Goal: Task Accomplishment & Management: Complete application form

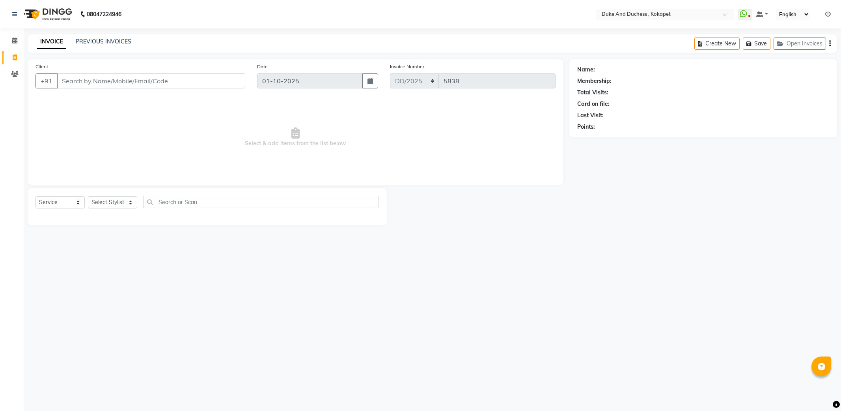
select select "service"
click at [110, 202] on select "Select Stylist Admin Anu Rai Duke & Duchess Kushmita Toppo Raj Gurung Rijvan Mo…" at bounding box center [112, 202] width 49 height 12
click at [215, 202] on input "text" at bounding box center [261, 202] width 236 height 12
type input "hair"
click at [116, 203] on select "Select Stylist Admin Anu Rai Duke & Duchess Kushmita Toppo Raj Gurung Rijvan Mo…" at bounding box center [112, 202] width 49 height 12
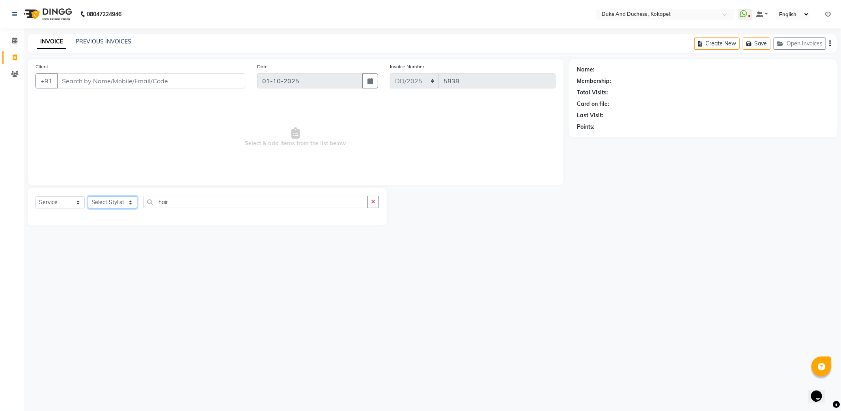
select select "91316"
click at [88, 196] on select "Select Stylist Admin Anu Rai Duke & Duchess Kushmita Toppo Raj Gurung Rijvan Mo…" at bounding box center [112, 202] width 49 height 12
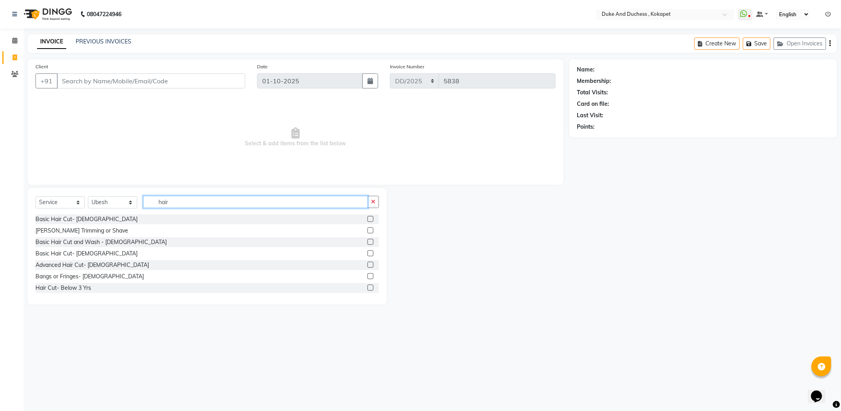
click at [186, 198] on input "hair" at bounding box center [255, 202] width 225 height 12
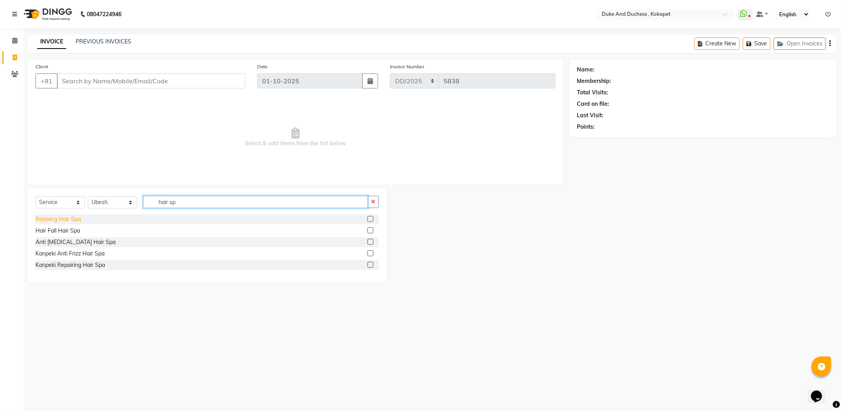
type input "hair sp"
click at [77, 218] on div "Relaxing Hair Spa" at bounding box center [57, 219] width 45 height 8
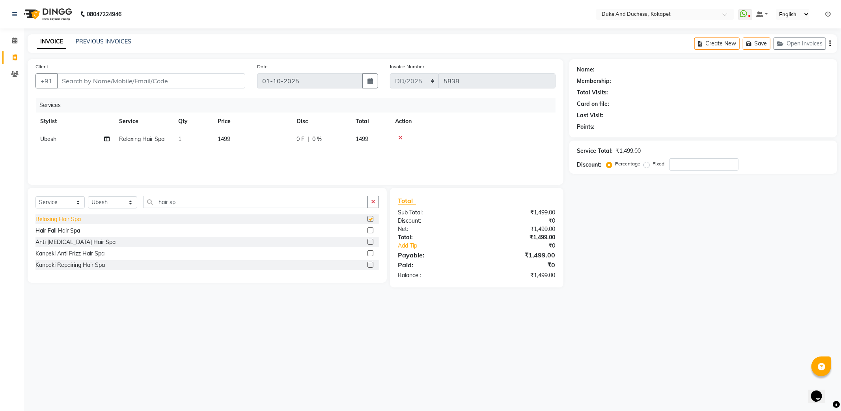
checkbox input "false"
click at [368, 139] on span "1499" at bounding box center [362, 138] width 13 height 7
select select "91316"
click at [306, 143] on input "1499" at bounding box center [289, 141] width 69 height 12
type input "1"
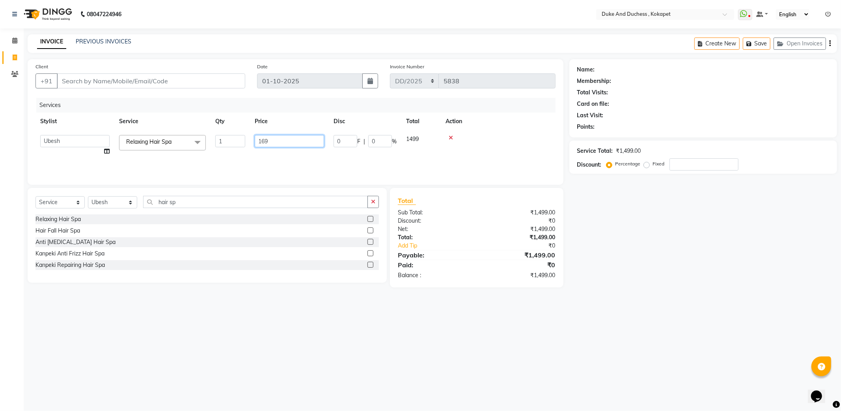
type input "1699"
click at [508, 129] on th "Action" at bounding box center [498, 121] width 115 height 18
click at [372, 202] on icon "button" at bounding box center [373, 202] width 4 height 6
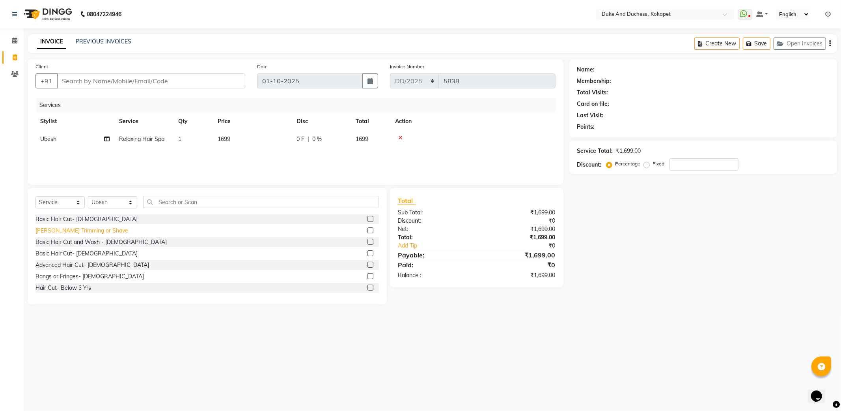
click at [93, 231] on div "[PERSON_NAME] Trimming or Shave" at bounding box center [81, 230] width 93 height 8
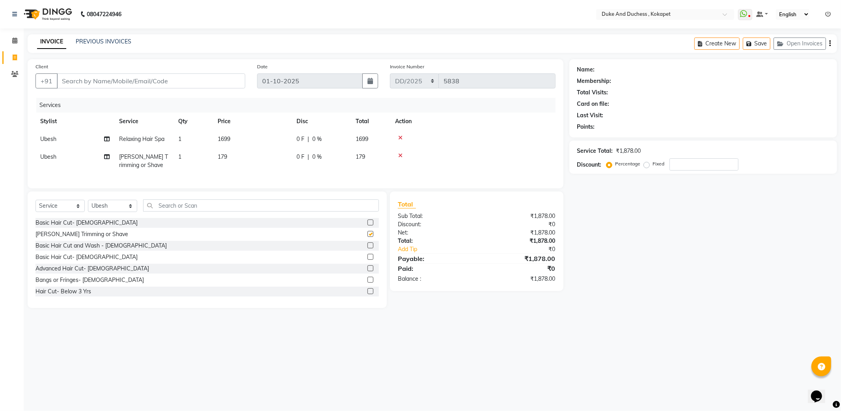
checkbox input "false"
click at [150, 80] on input "Client" at bounding box center [151, 80] width 189 height 15
click at [149, 77] on input "Client" at bounding box center [151, 80] width 189 height 15
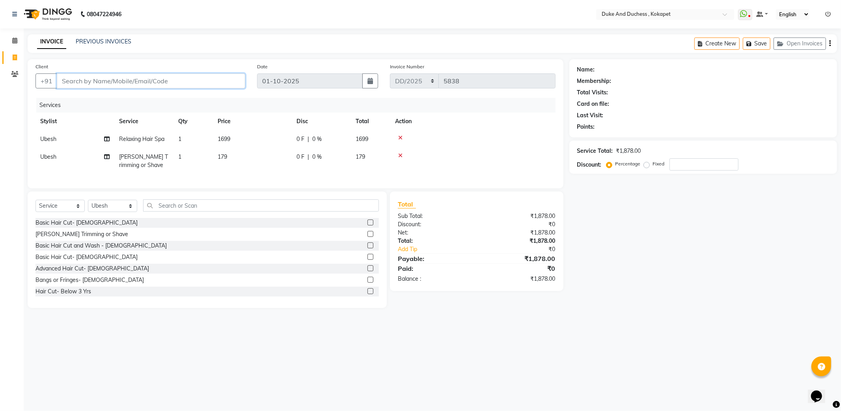
type input "9"
type input "0"
click at [126, 97] on ngb-highlight "944144 9999" at bounding box center [110, 99] width 41 height 8
type input "9441449999"
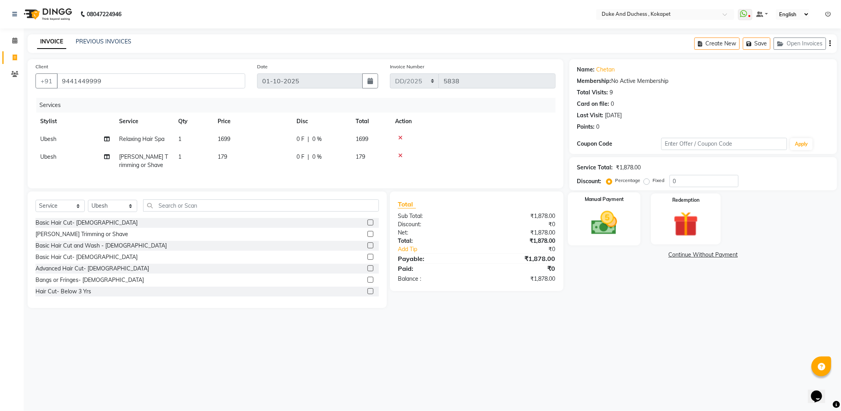
click at [601, 222] on img at bounding box center [604, 223] width 42 height 30
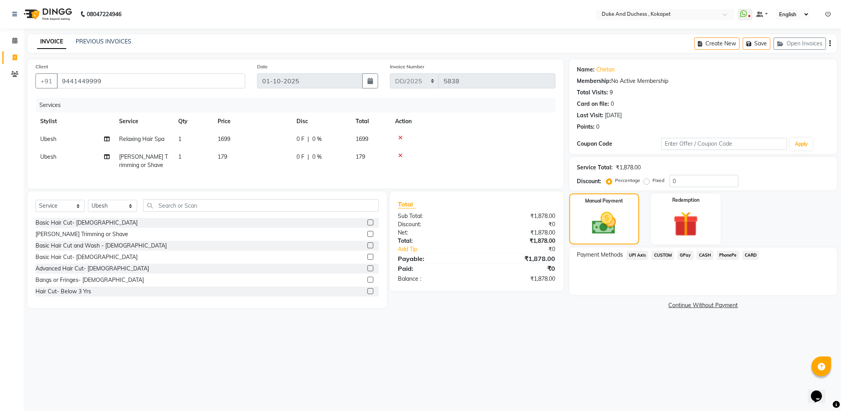
click at [730, 255] on span "PhonePe" at bounding box center [728, 254] width 22 height 9
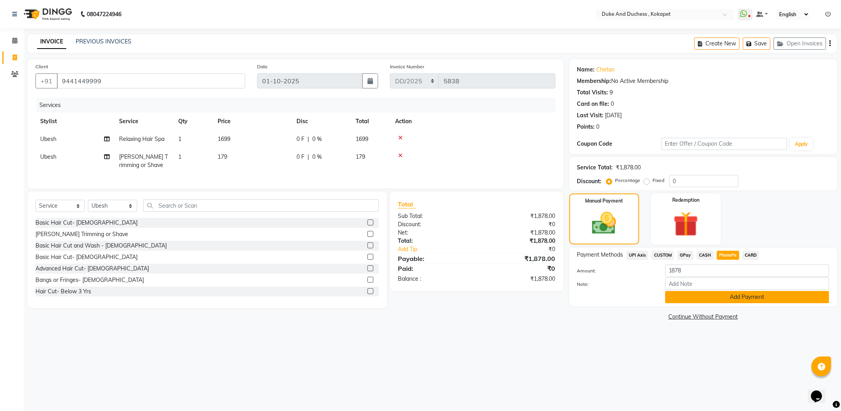
click at [740, 295] on button "Add Payment" at bounding box center [747, 297] width 164 height 12
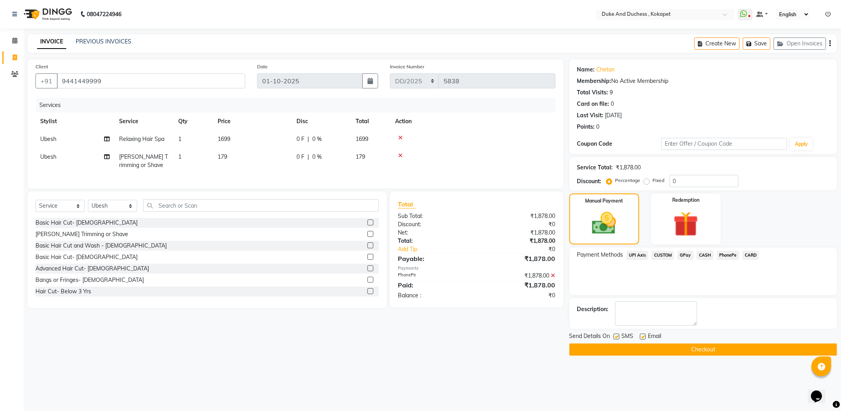
click at [732, 346] on button "Checkout" at bounding box center [704, 349] width 268 height 12
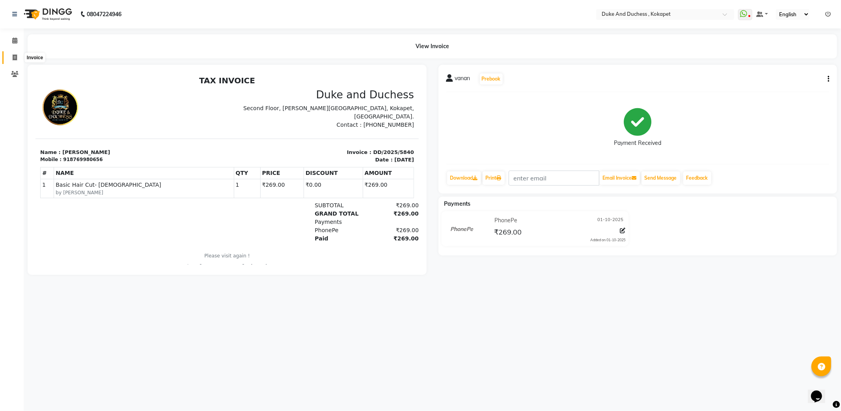
click at [13, 55] on icon at bounding box center [15, 57] width 4 height 6
select select "service"
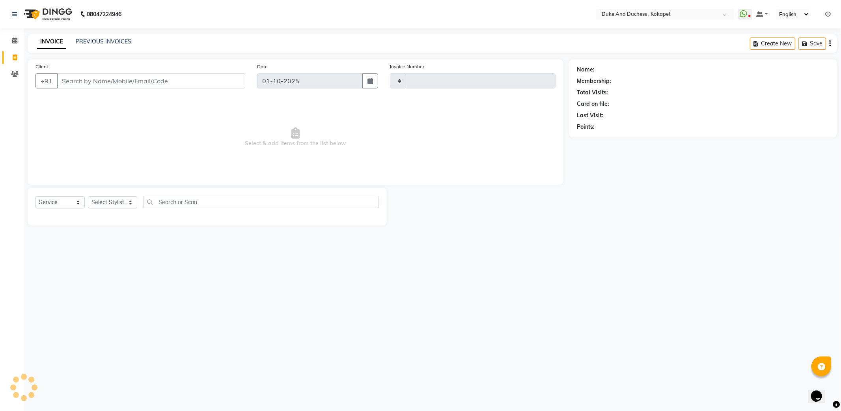
type input "5842"
select select "5687"
click at [123, 39] on link "PREVIOUS INVOICES" at bounding box center [104, 41] width 56 height 7
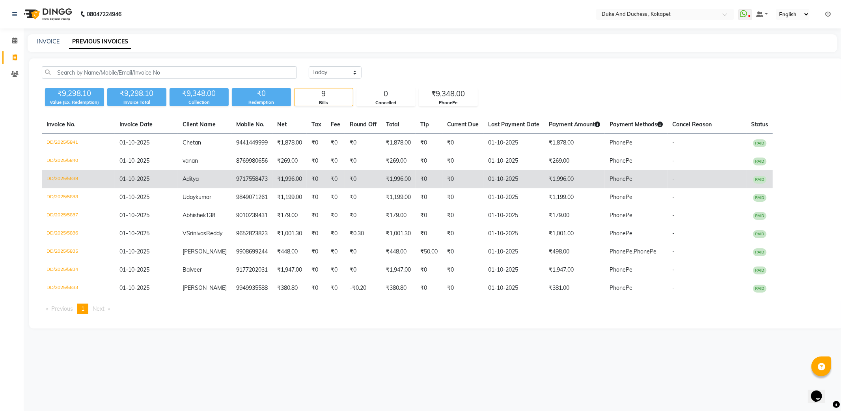
click at [202, 175] on td "Aditya" at bounding box center [205, 179] width 54 height 18
click at [167, 181] on td "01-10-2025" at bounding box center [146, 179] width 63 height 18
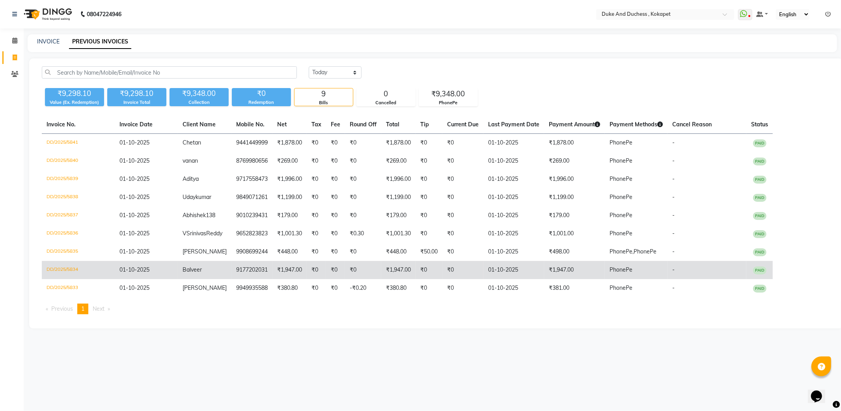
click at [210, 267] on td "Balveer" at bounding box center [205, 270] width 54 height 18
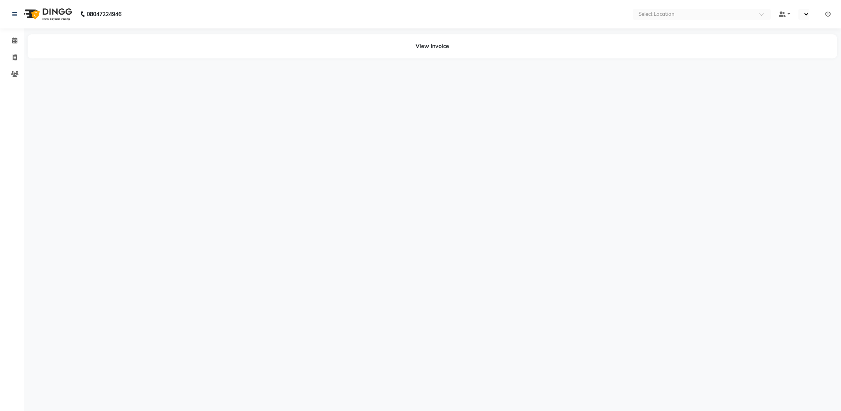
select select "en"
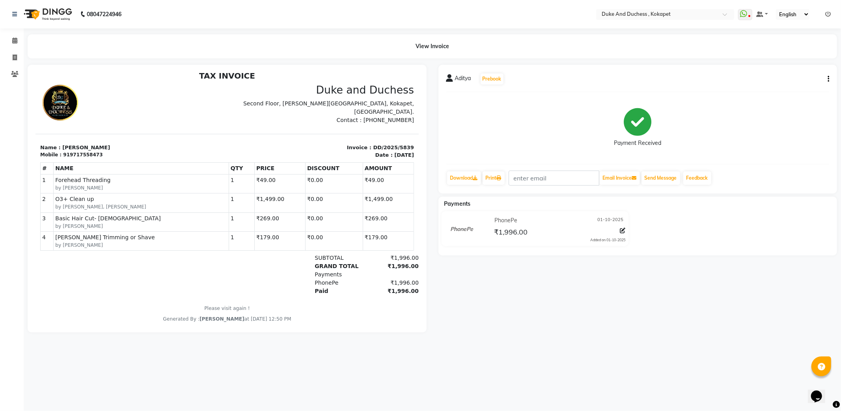
scroll to position [6, 0]
